Goal: Transaction & Acquisition: Download file/media

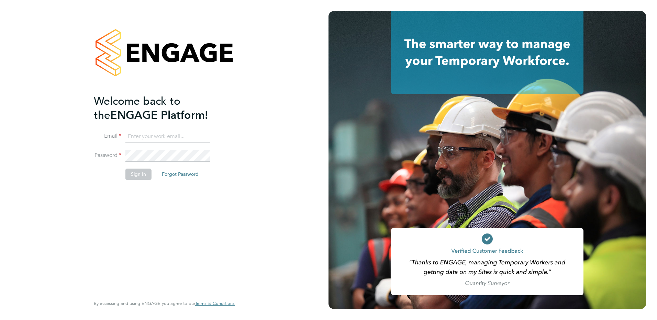
type input "renata.barbosa@ganymedesolutions.co.uk"
click at [140, 174] on button "Sign In" at bounding box center [138, 174] width 26 height 11
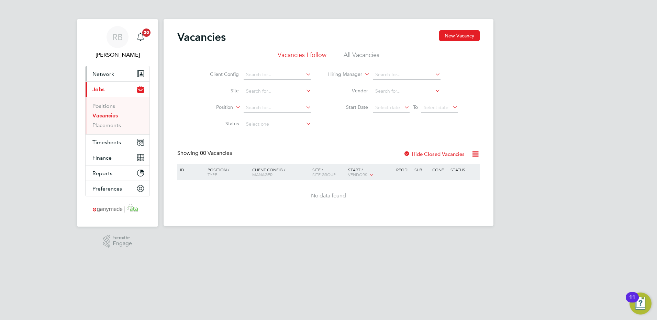
click at [117, 78] on button "Network" at bounding box center [118, 73] width 64 height 15
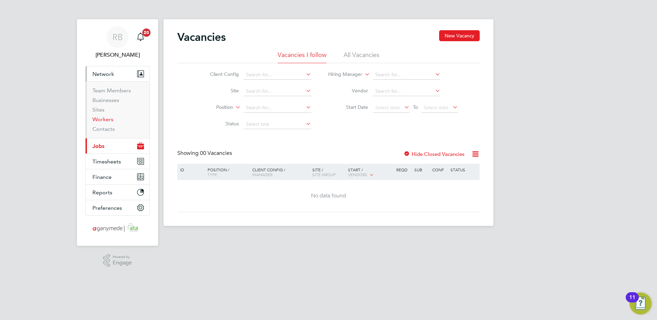
click at [108, 121] on link "Workers" at bounding box center [102, 119] width 21 height 7
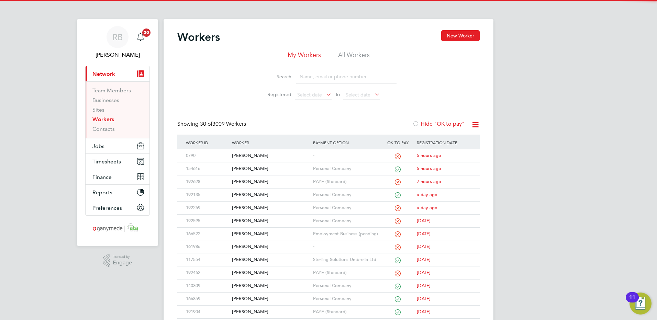
click at [312, 78] on input at bounding box center [346, 76] width 100 height 13
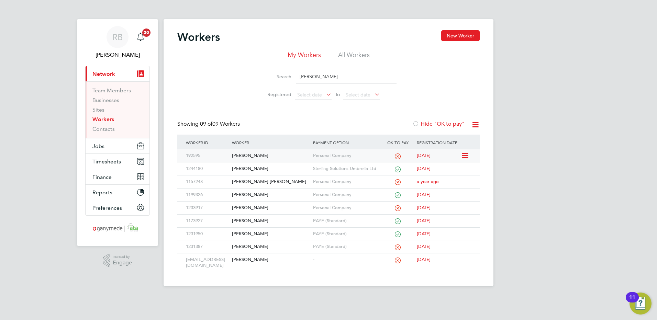
type input "[PERSON_NAME]"
click at [252, 155] on div "[PERSON_NAME]" at bounding box center [270, 155] width 81 height 13
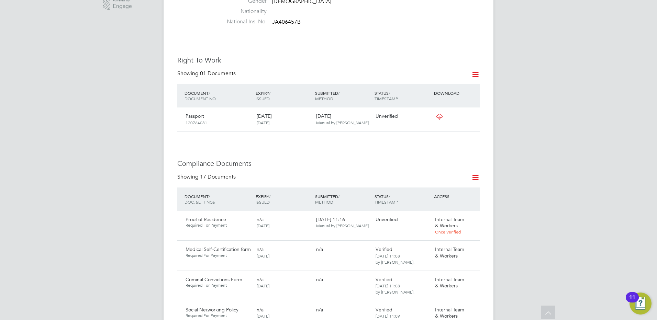
scroll to position [309, 0]
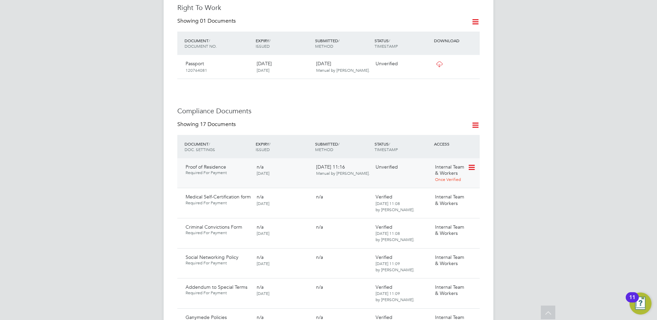
click at [469, 163] on icon at bounding box center [470, 167] width 7 height 8
click at [454, 179] on li "Download Document" at bounding box center [446, 179] width 55 height 10
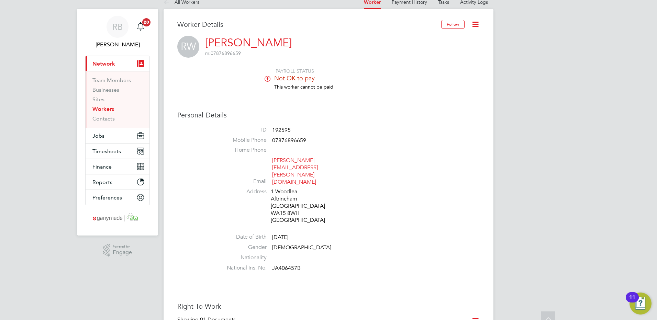
scroll to position [0, 0]
